Goal: Task Accomplishment & Management: Manage account settings

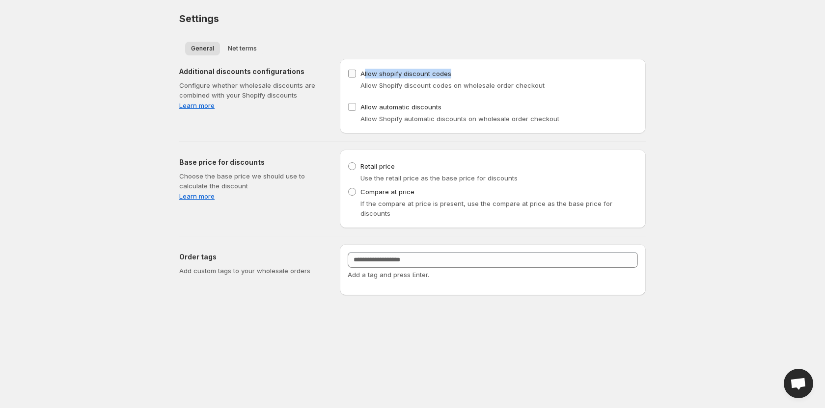
drag, startPoint x: 462, startPoint y: 70, endPoint x: 364, endPoint y: 71, distance: 98.2
click at [364, 71] on div "Allow shopify discount codes Allow Shopify discount codes on wholesale order ch…" at bounding box center [493, 79] width 290 height 24
click at [454, 23] on div "Settings" at bounding box center [412, 19] width 466 height 14
drag, startPoint x: 456, startPoint y: 72, endPoint x: 362, endPoint y: 80, distance: 93.6
click at [362, 80] on div "Allow shopify discount codes Allow Shopify discount codes on wholesale order ch…" at bounding box center [493, 79] width 290 height 24
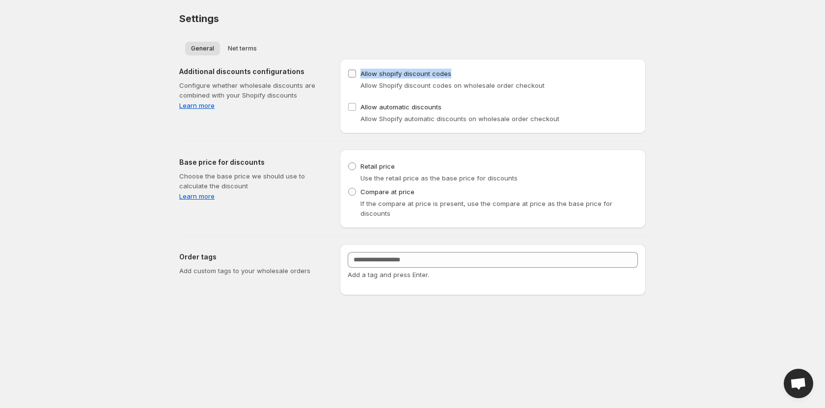
click at [416, 75] on span "Allow shopify discount codes" at bounding box center [405, 74] width 91 height 8
drag, startPoint x: 452, startPoint y: 75, endPoint x: 361, endPoint y: 71, distance: 90.4
click at [361, 71] on div "Allow shopify discount codes Allow Shopify discount codes on wholesale order ch…" at bounding box center [493, 79] width 290 height 24
drag, startPoint x: 547, startPoint y: 88, endPoint x: 357, endPoint y: 79, distance: 190.2
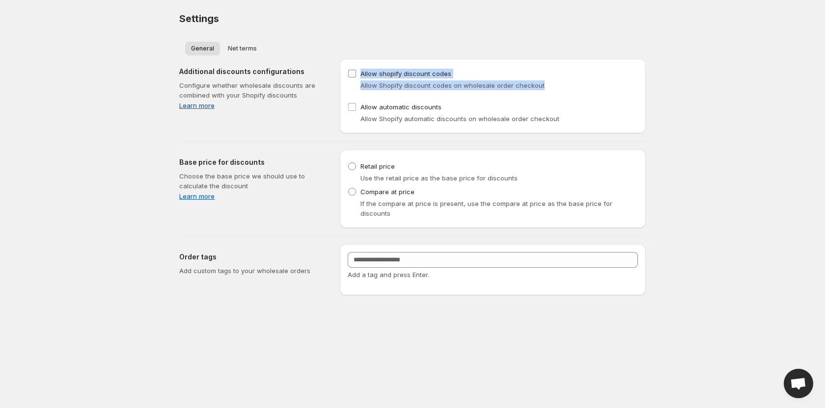
click at [357, 79] on div "Allow shopify discount codes Allow Shopify discount codes on wholesale order ch…" at bounding box center [493, 79] width 290 height 24
click at [385, 79] on label "Allow shopify discount codes" at bounding box center [400, 74] width 104 height 14
click at [351, 166] on span at bounding box center [352, 166] width 8 height 8
drag, startPoint x: 404, startPoint y: 165, endPoint x: 359, endPoint y: 165, distance: 44.7
click at [359, 165] on div "Retail price Use the retail price as the base price for discounts" at bounding box center [493, 172] width 290 height 24
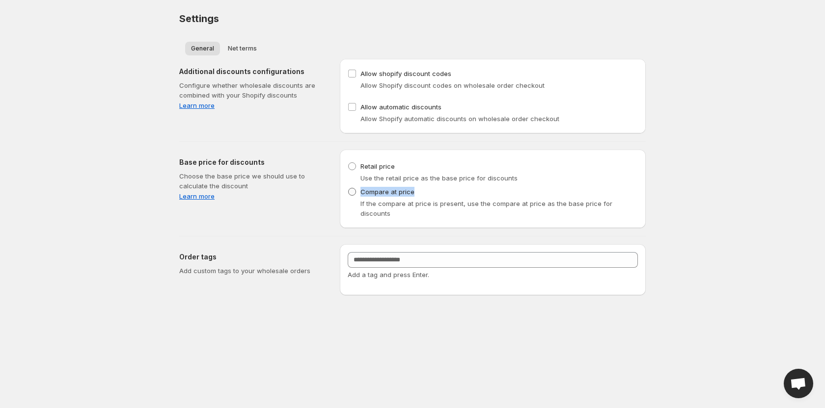
drag, startPoint x: 417, startPoint y: 192, endPoint x: 362, endPoint y: 193, distance: 55.0
click at [362, 193] on div "Compare at price If the compare at price is present, use the compare at price a…" at bounding box center [493, 201] width 290 height 33
click at [279, 221] on div "Additional discounts configurations Configure whether wholesale discounts are c…" at bounding box center [408, 173] width 474 height 244
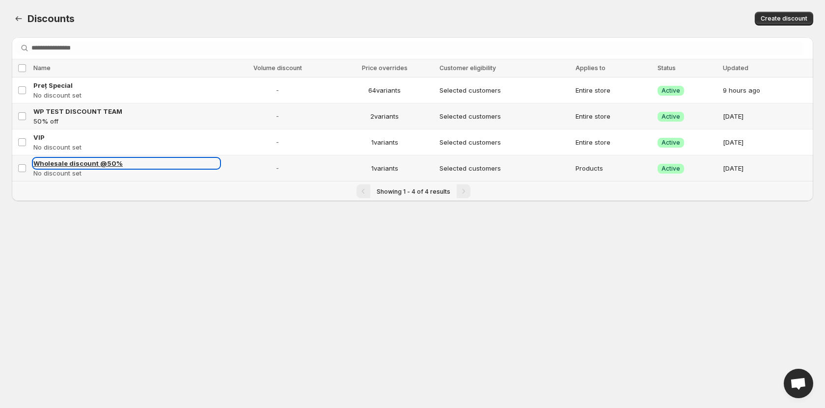
click at [95, 163] on span "Wholesale discount @50%" at bounding box center [77, 164] width 89 height 8
select select "********"
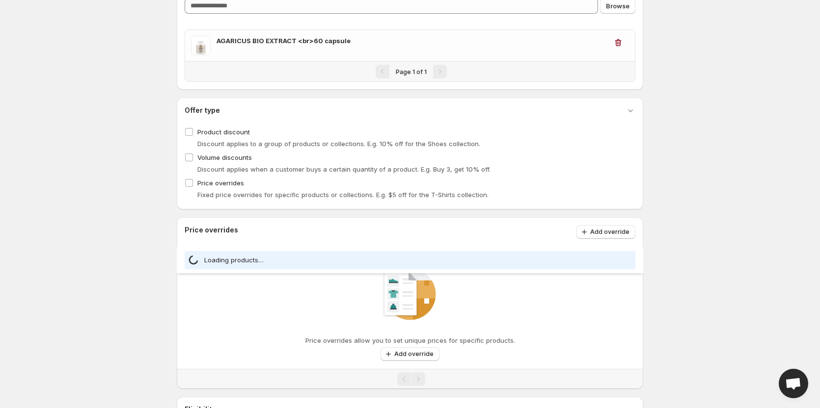
select select "***"
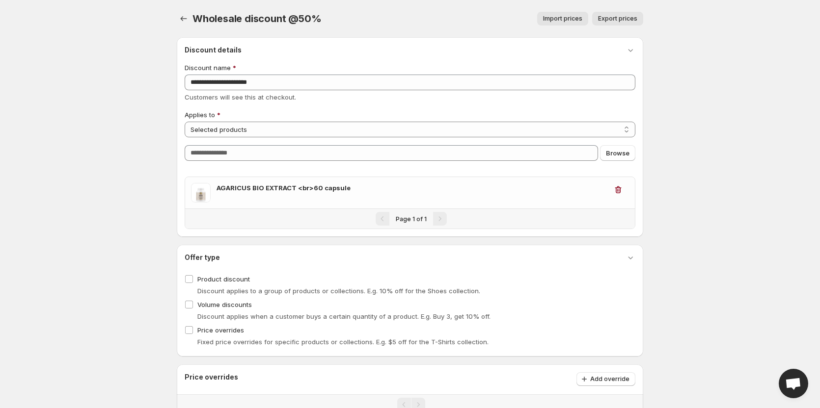
click at [181, 16] on icon "button" at bounding box center [184, 19] width 10 height 10
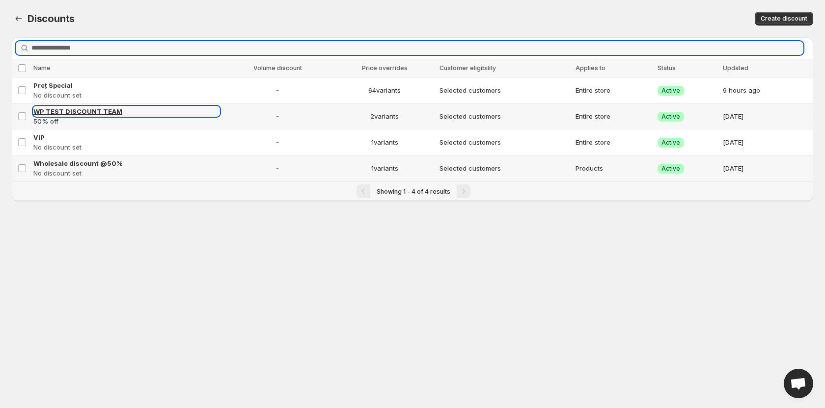
click at [97, 110] on span "WP TEST DISCOUNT TEAM" at bounding box center [77, 112] width 89 height 8
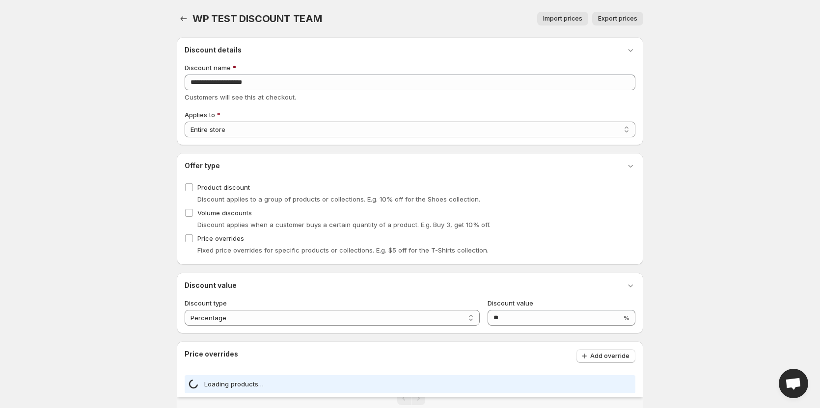
select select "***"
